Goal: Transaction & Acquisition: Subscribe to service/newsletter

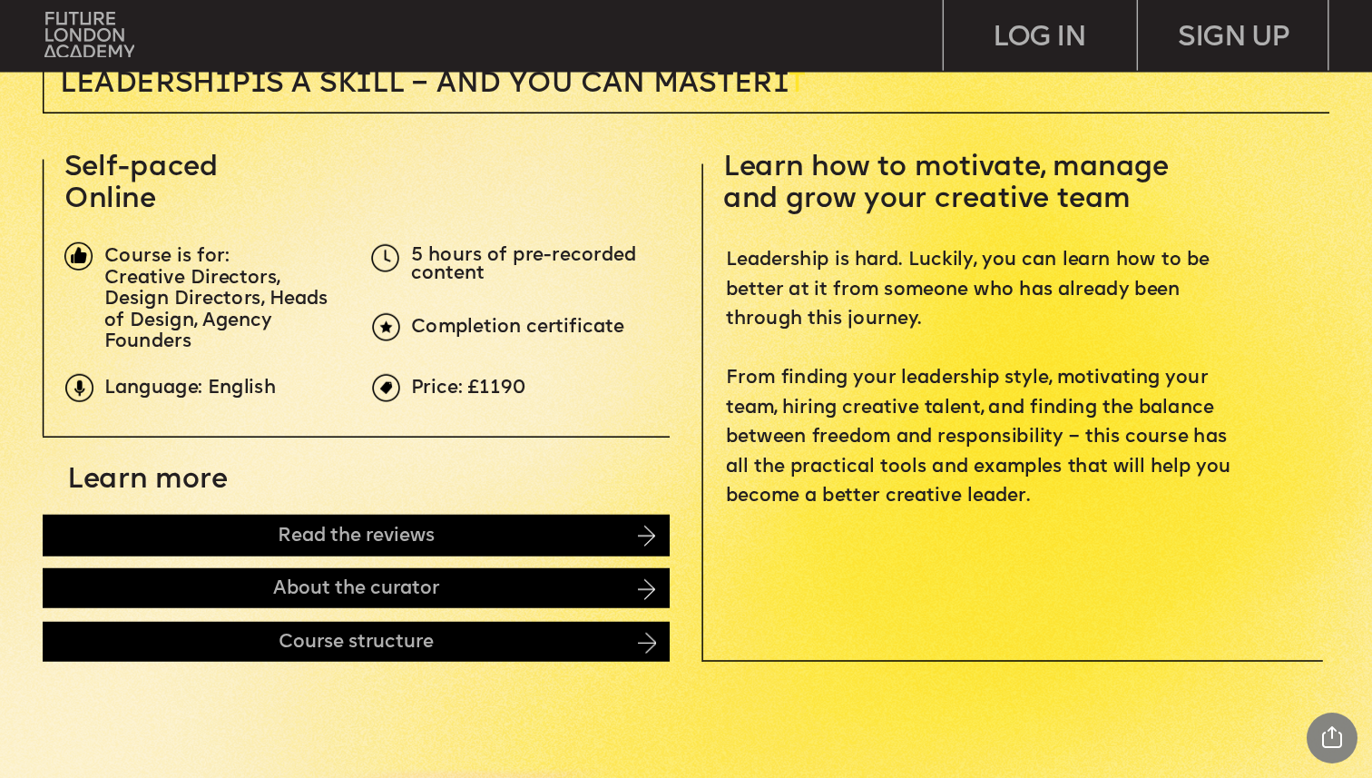
scroll to position [600, 0]
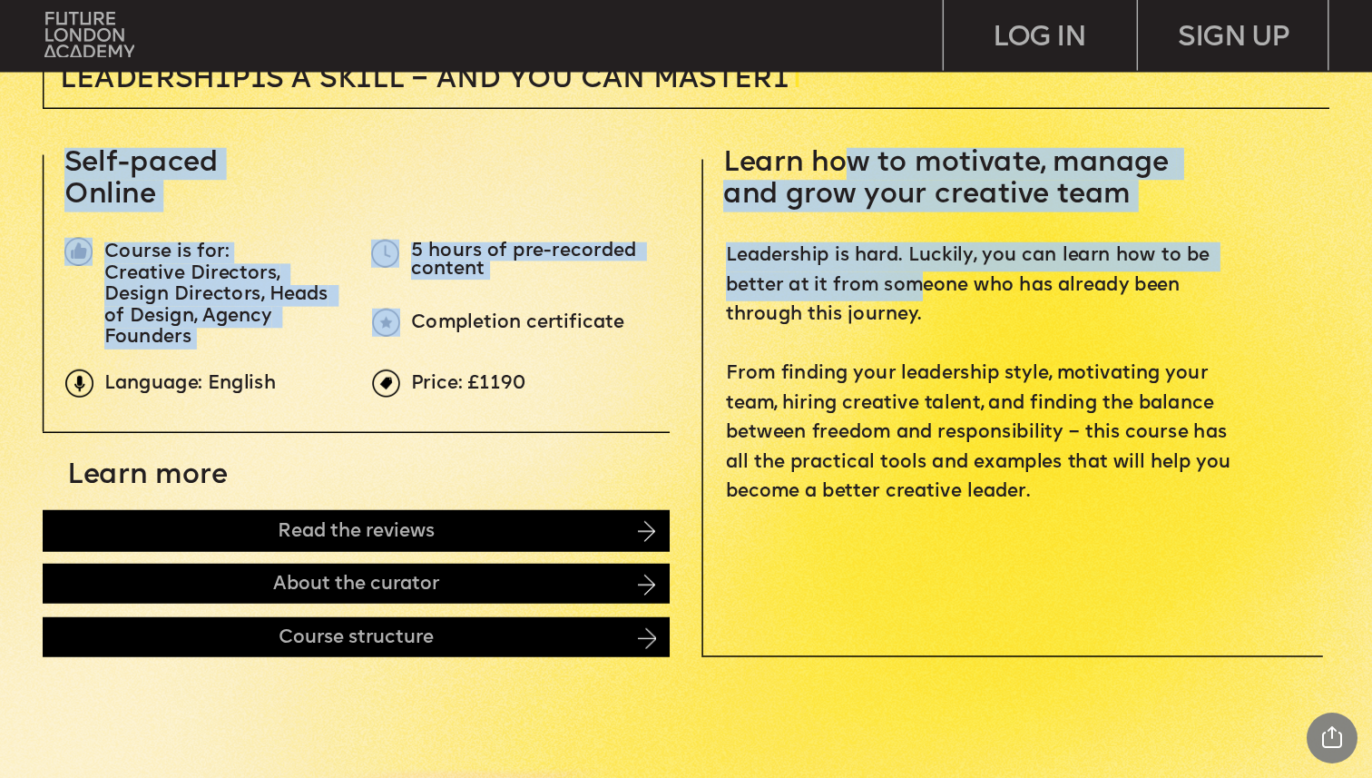
drag, startPoint x: 881, startPoint y: 191, endPoint x: 927, endPoint y: 300, distance: 118.3
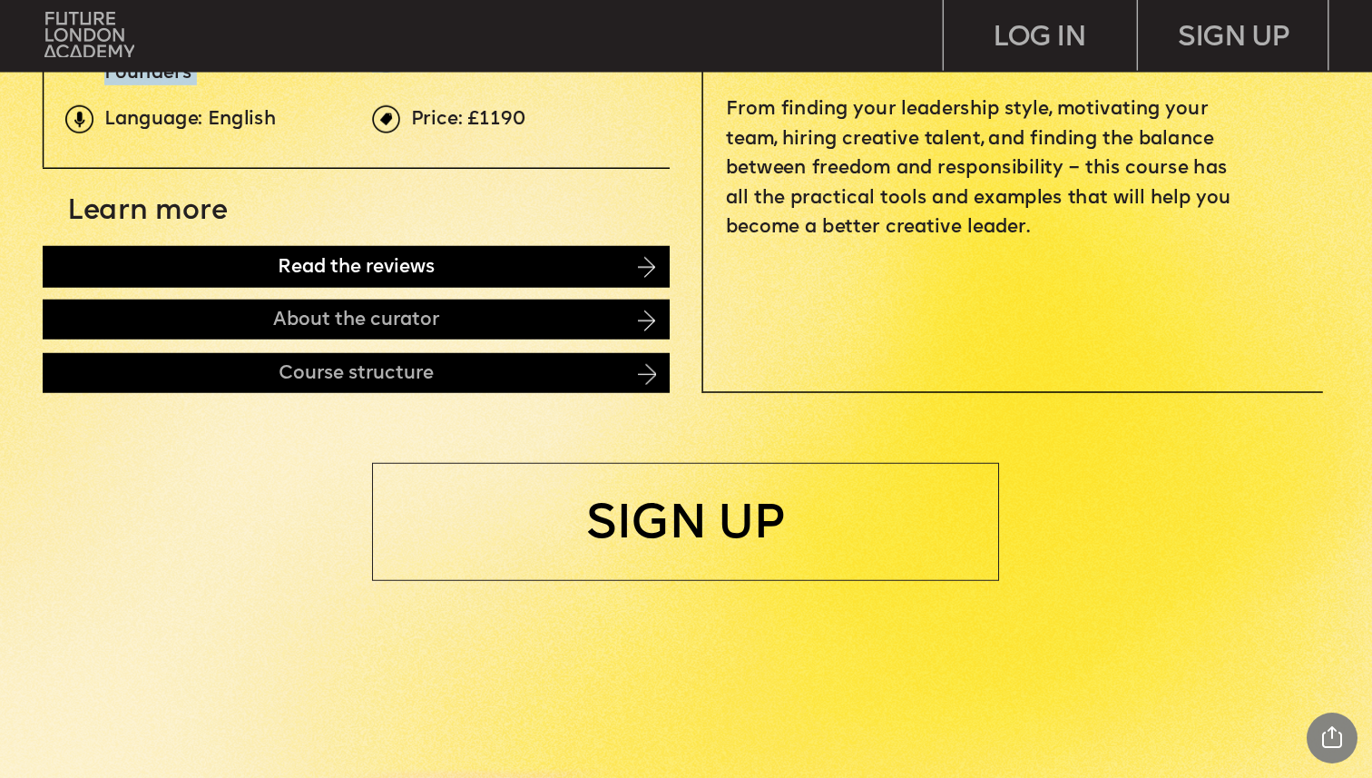
click at [637, 279] on div "Read the reviews" at bounding box center [356, 267] width 627 height 42
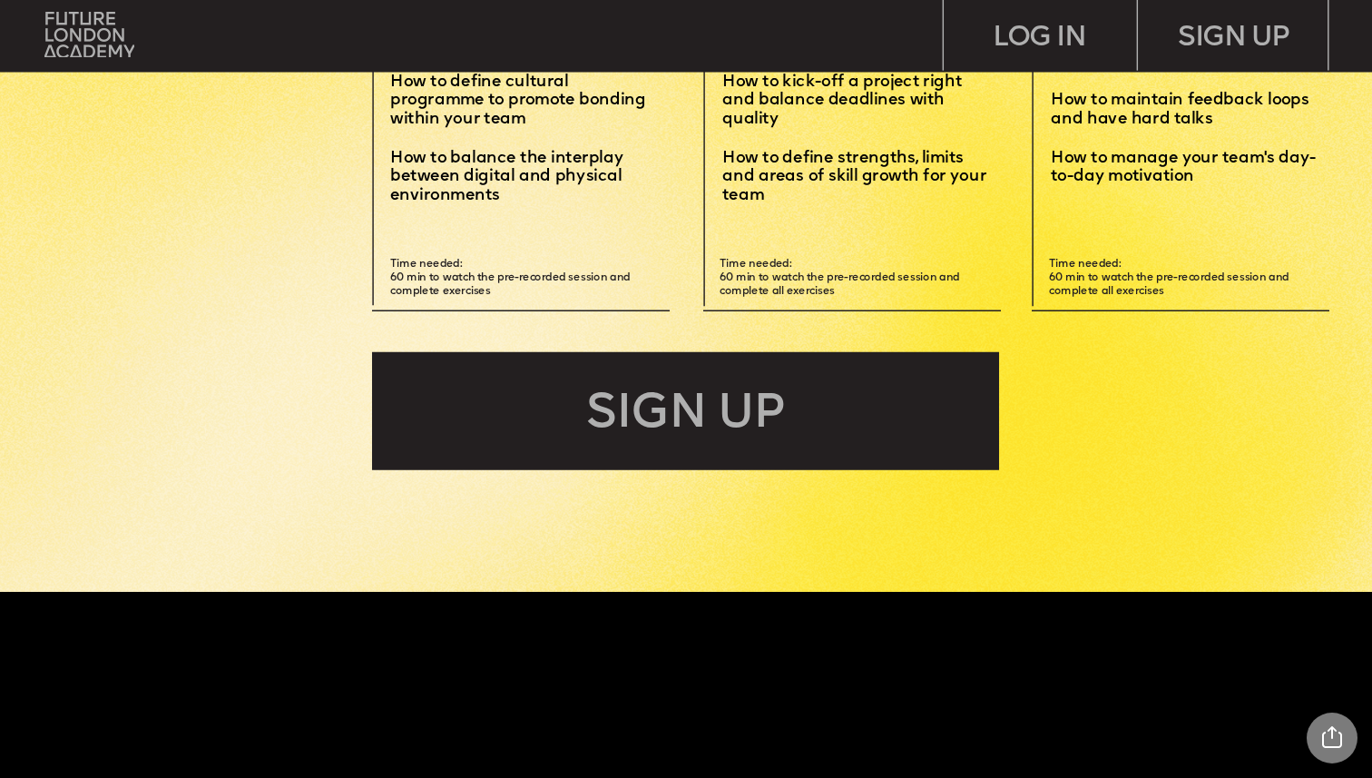
scroll to position [4764, 0]
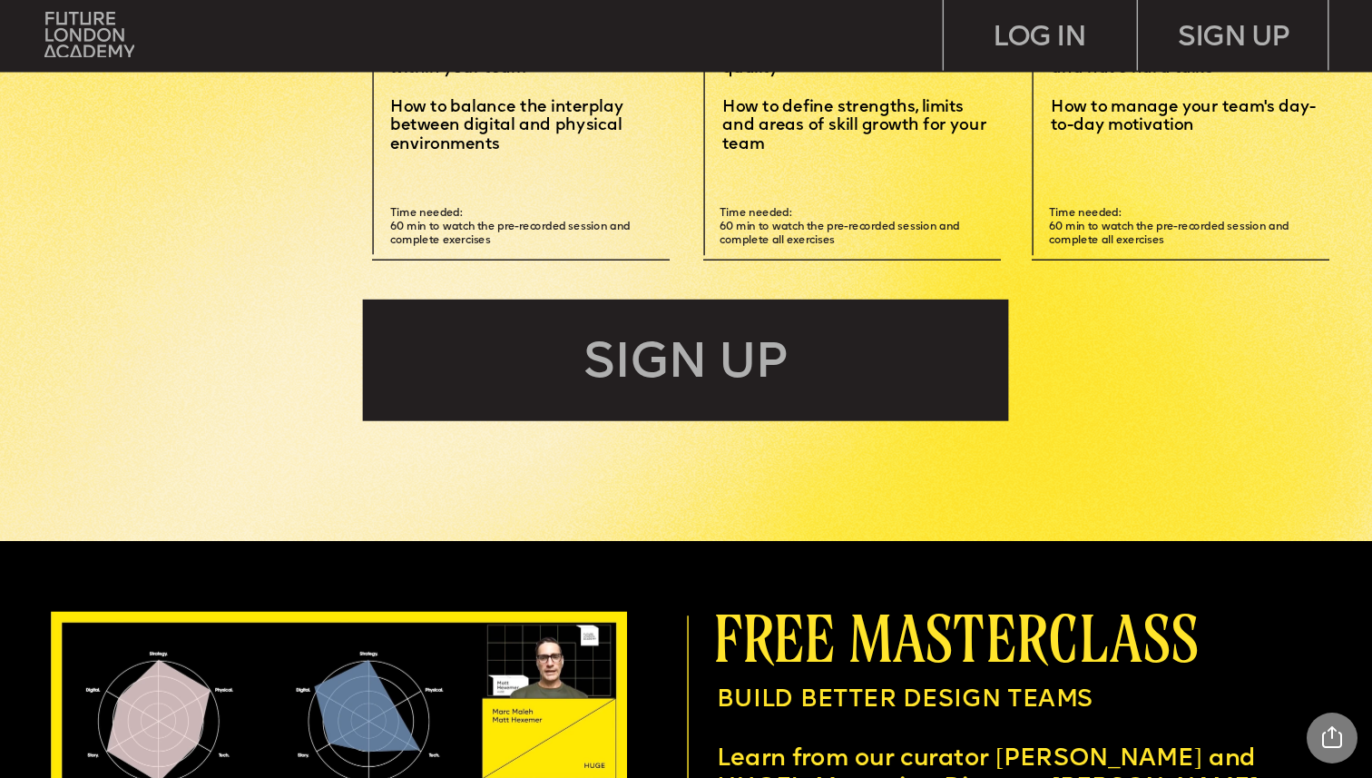
click at [803, 368] on div "SIGN UP" at bounding box center [686, 360] width 646 height 122
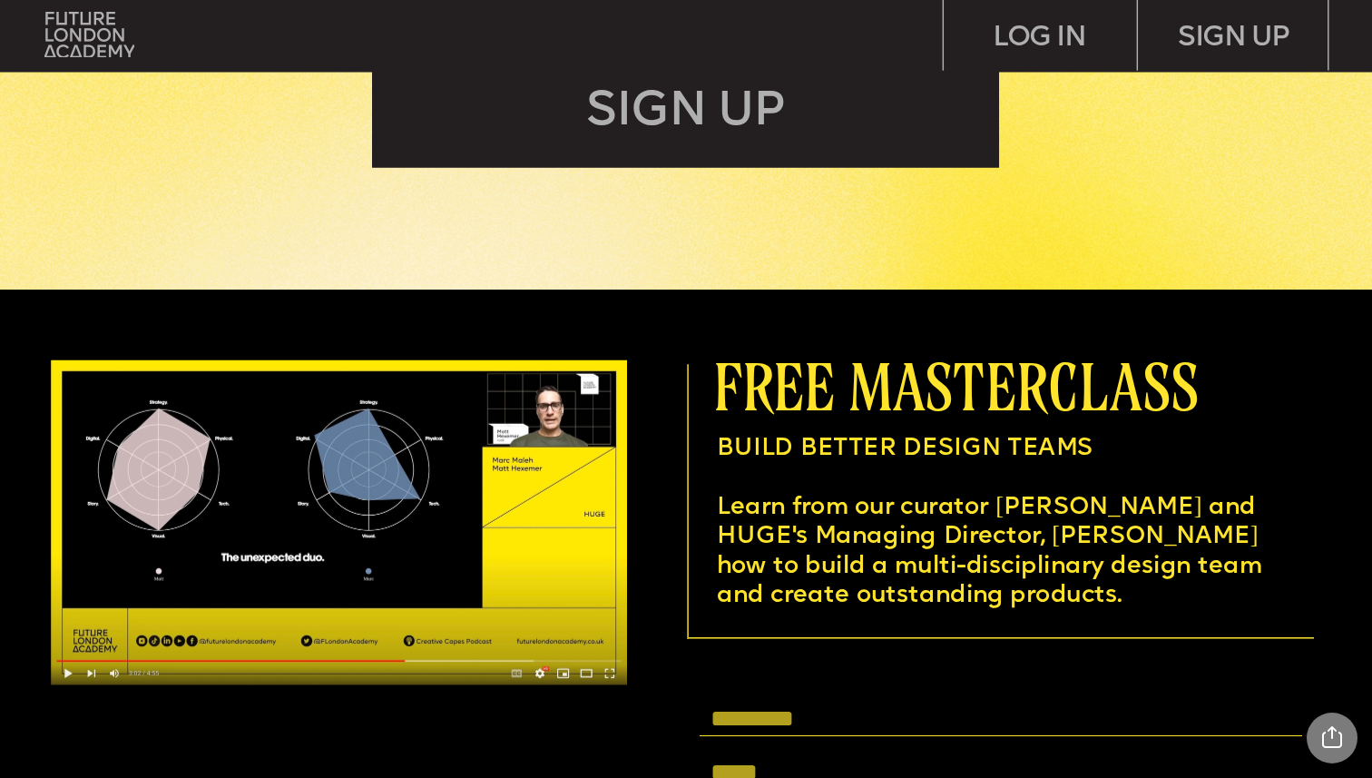
scroll to position [5198, 0]
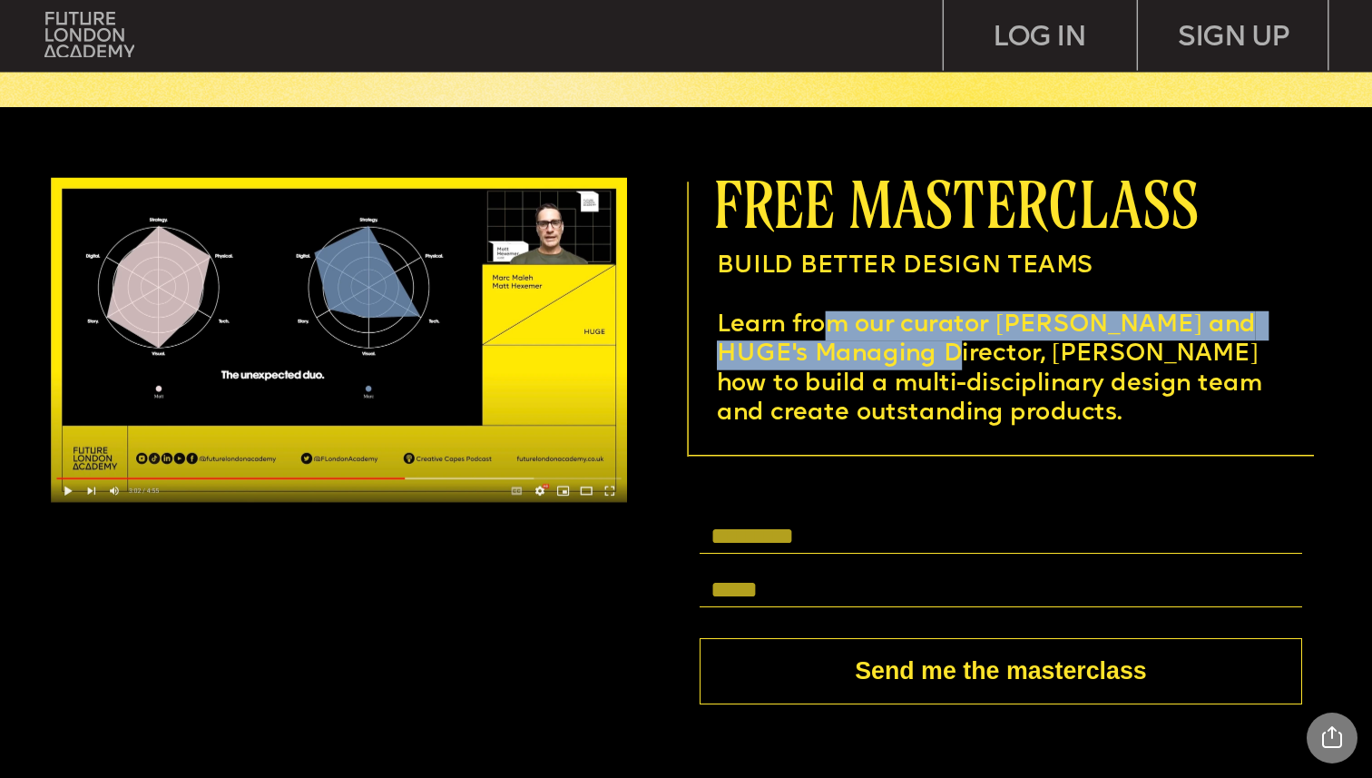
drag, startPoint x: 822, startPoint y: 320, endPoint x: 949, endPoint y: 407, distance: 154.0
click at [957, 370] on p "Learn from our curator Matt and HUGE's Managing Director, Marc Maleh how to bui…" at bounding box center [991, 370] width 548 height 118
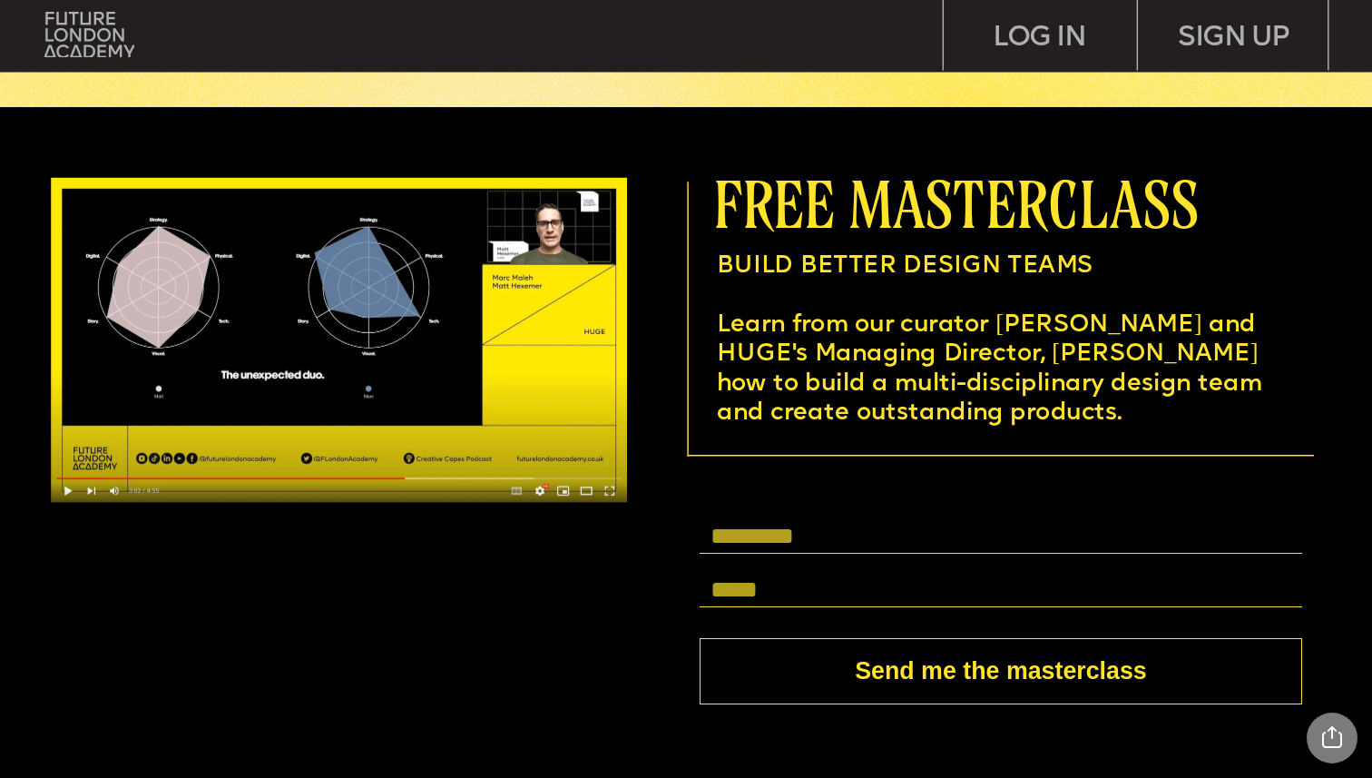
drag, startPoint x: 795, startPoint y: 503, endPoint x: 805, endPoint y: 509, distance: 11.8
click at [796, 505] on form "Send me the masterclass" at bounding box center [1001, 608] width 643 height 245
click at [803, 516] on form "Send me the masterclass" at bounding box center [1001, 608] width 643 height 245
click at [797, 524] on input "text" at bounding box center [1001, 537] width 603 height 34
type input "**********"
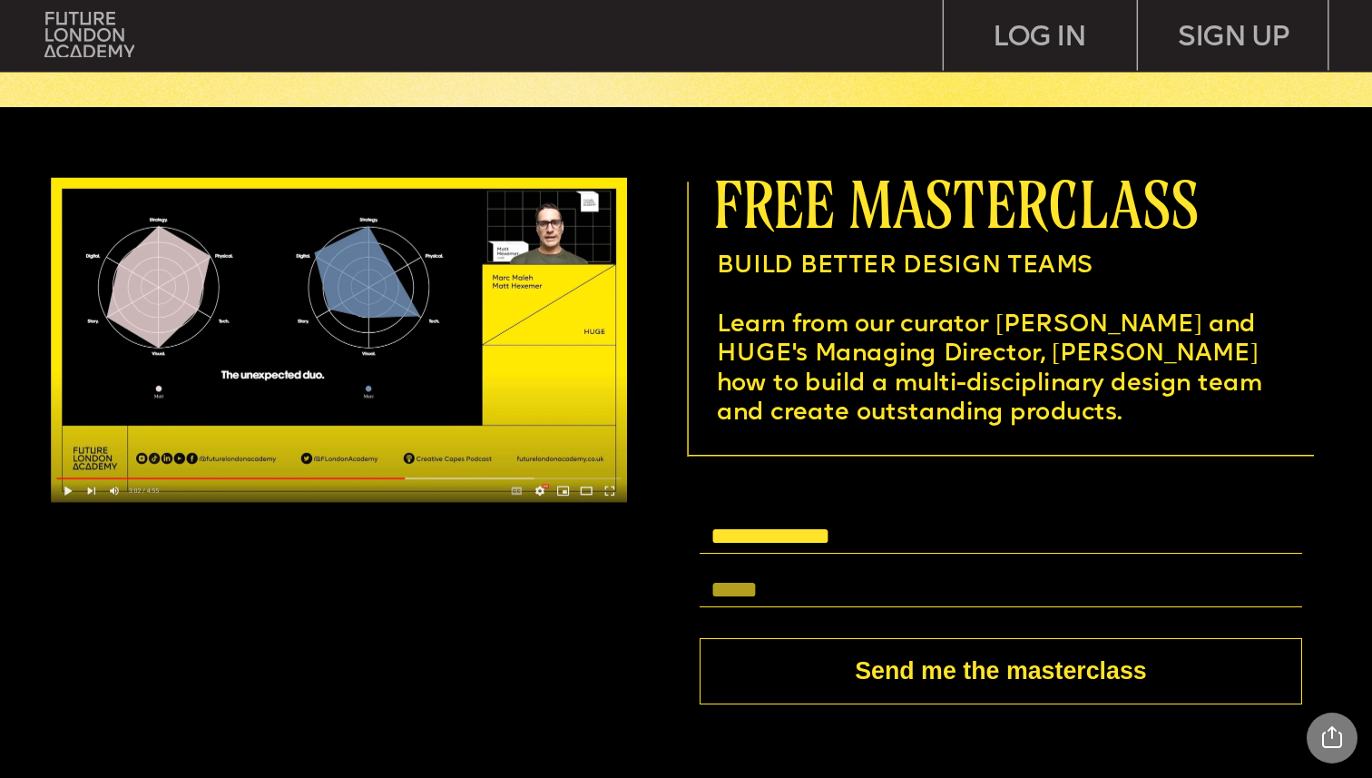
click at [782, 594] on input "text" at bounding box center [1001, 590] width 603 height 34
type input "**********"
click at [1011, 679] on button "Send me the masterclass" at bounding box center [1001, 671] width 603 height 67
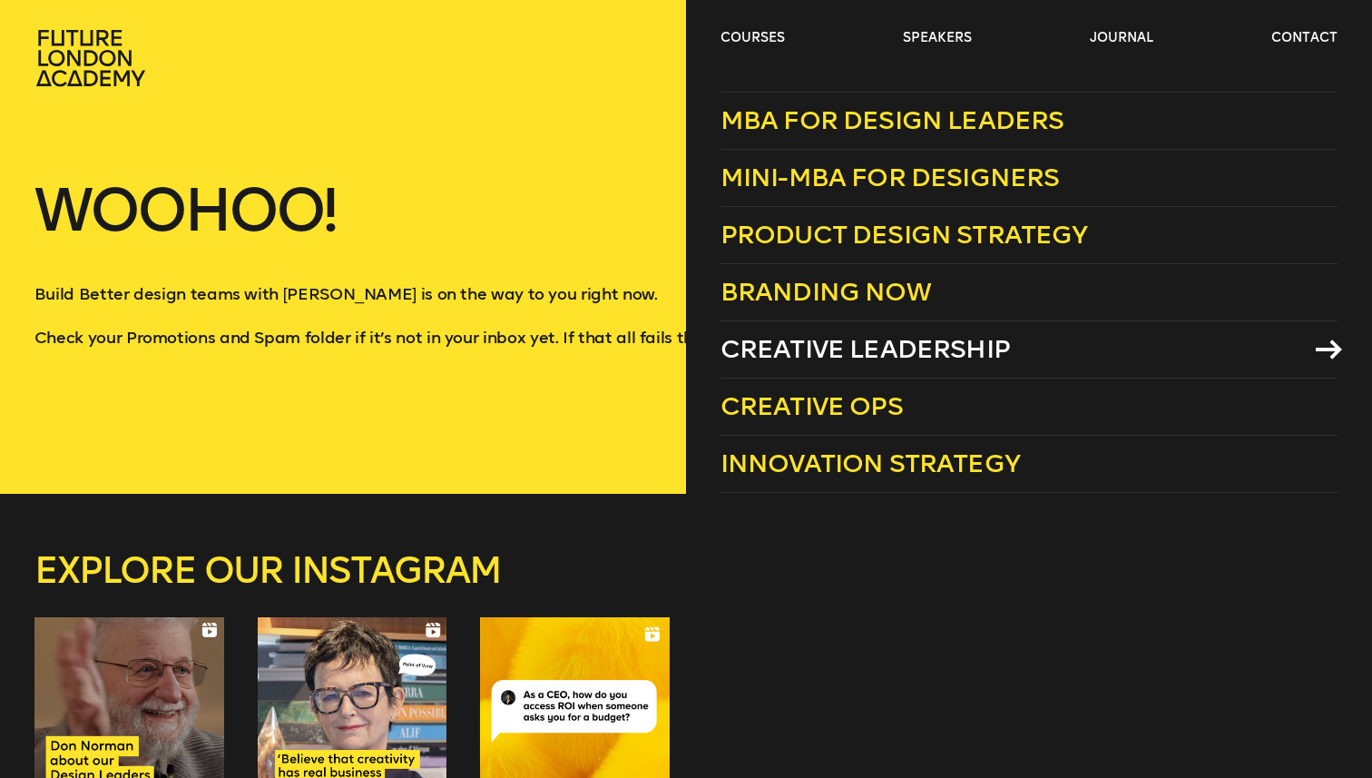
click at [966, 361] on span "Creative Leadership" at bounding box center [864, 349] width 289 height 30
